Goal: Check status: Check status

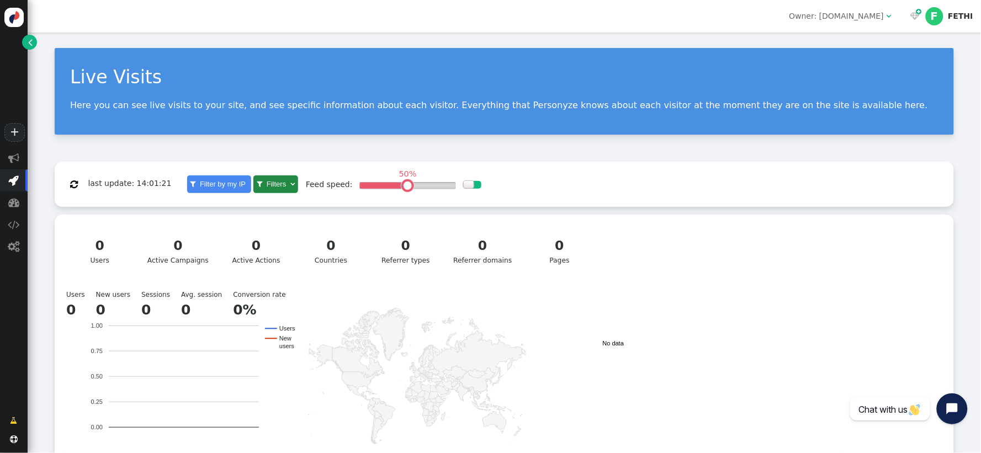
scroll to position [94, 0]
click at [472, 185] on div at bounding box center [476, 185] width 9 height 8
click at [470, 185] on div at bounding box center [475, 184] width 11 height 8
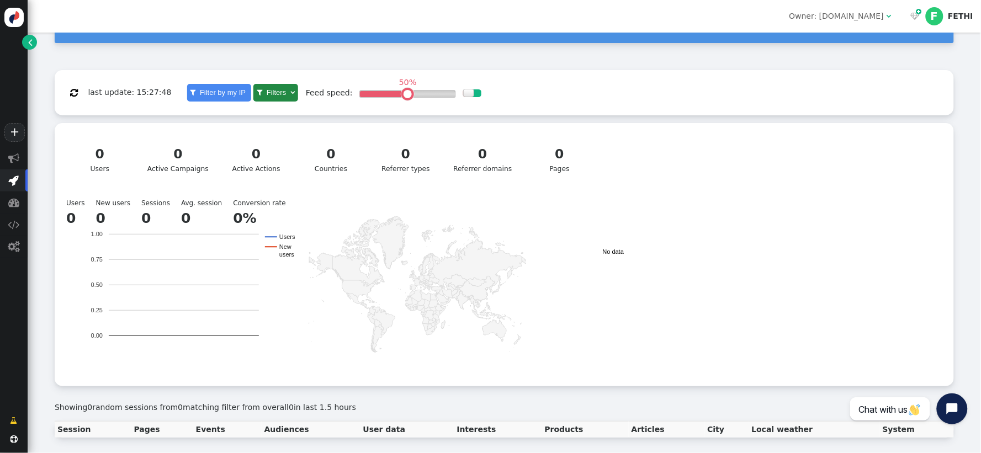
scroll to position [94, 0]
drag, startPoint x: 135, startPoint y: 89, endPoint x: 177, endPoint y: 92, distance: 42.6
click at [185, 89] on div " last update: 15:27:48  Filter by my IP  Filters  Matching 0 users of 0, 0 …" at bounding box center [504, 93] width 899 height 46
click at [125, 98] on div " last update: 15:27:48" at bounding box center [120, 93] width 117 height 22
click at [78, 87] on button "" at bounding box center [73, 93] width 23 height 20
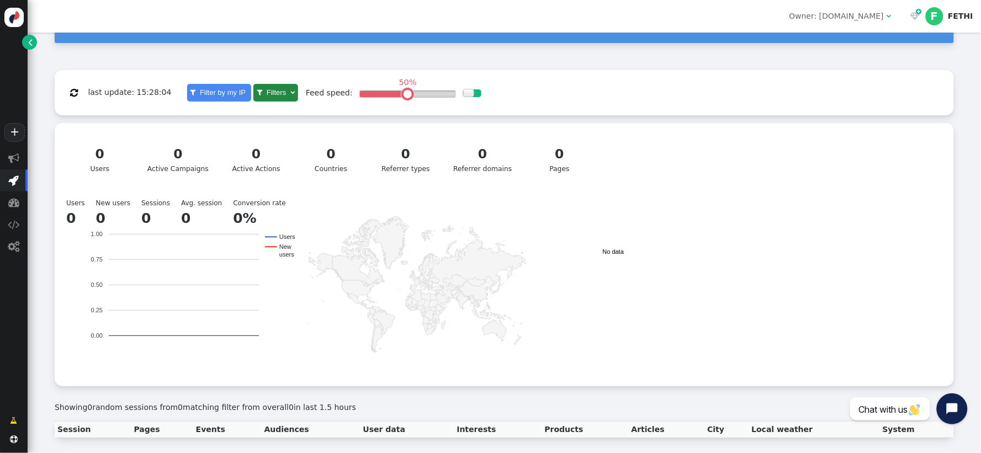
click at [75, 88] on span "" at bounding box center [74, 92] width 8 height 9
click at [257, 148] on div "0" at bounding box center [256, 154] width 55 height 19
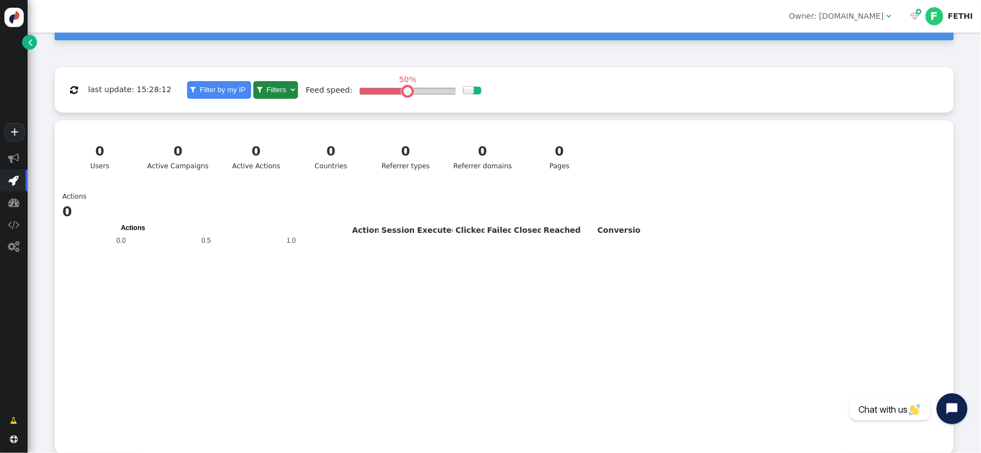
click at [330, 157] on div "0" at bounding box center [330, 151] width 55 height 19
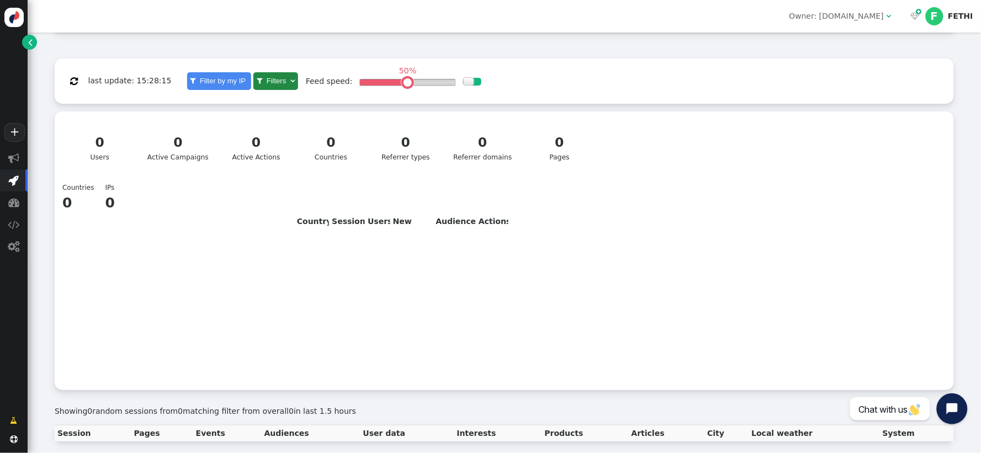
scroll to position [109, 0]
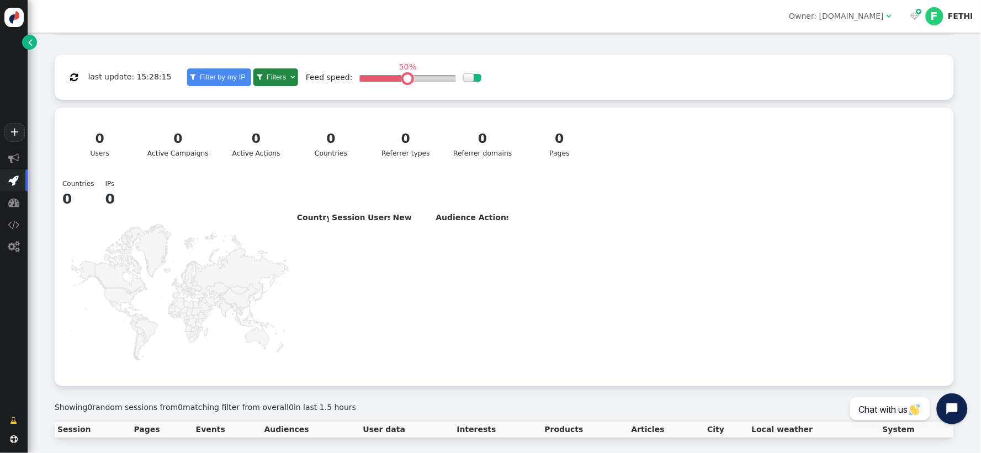
click at [404, 150] on div "0 Referrer types" at bounding box center [406, 144] width 55 height 30
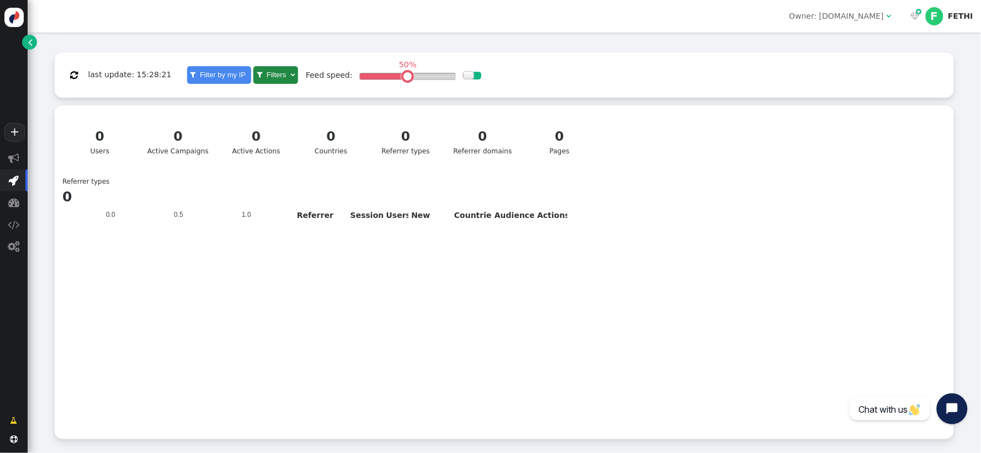
click at [482, 145] on div "0" at bounding box center [482, 136] width 58 height 19
click at [555, 146] on div "0 Pages" at bounding box center [559, 142] width 55 height 30
click at [172, 141] on div "0" at bounding box center [177, 136] width 61 height 19
click at [91, 140] on div "0" at bounding box center [99, 136] width 55 height 19
